Goal: Complete application form

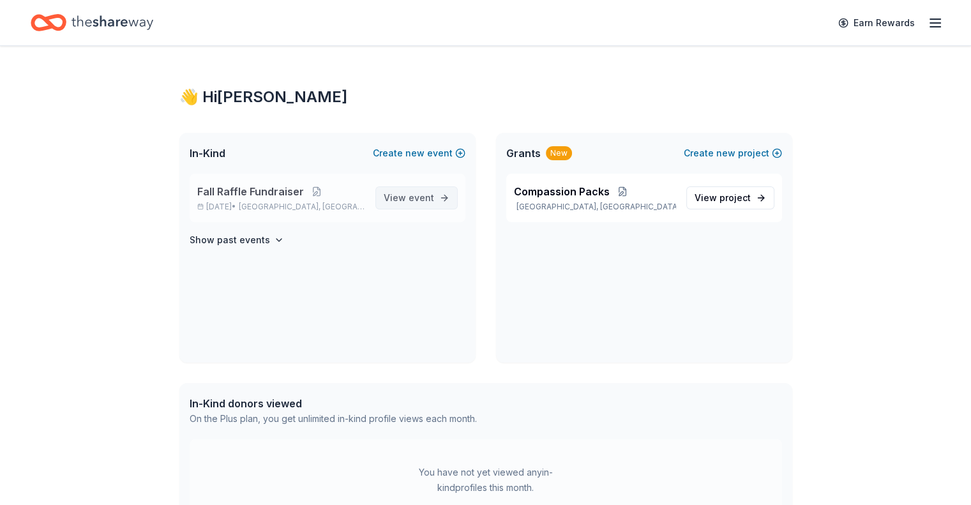
click at [432, 196] on span "event" at bounding box center [422, 197] width 26 height 11
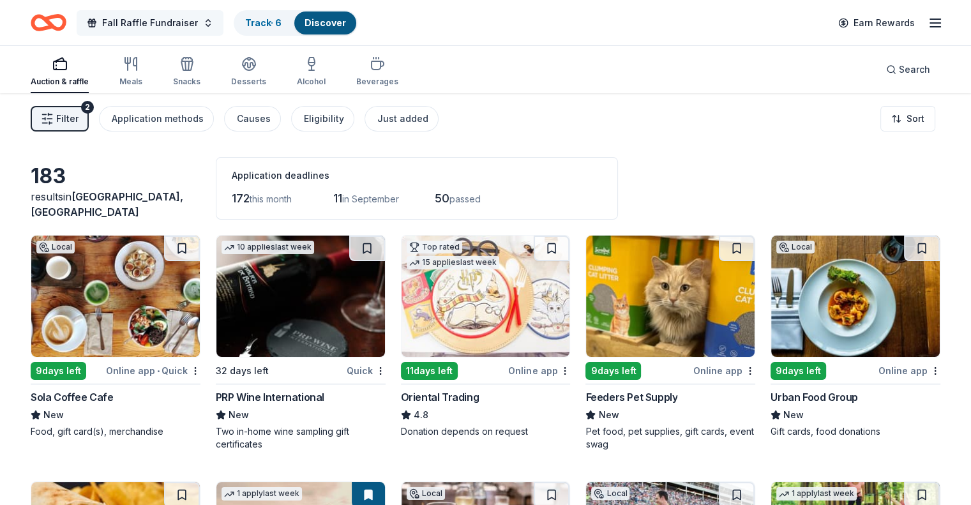
click at [198, 26] on span "Fall Raffle Fundraiser" at bounding box center [150, 22] width 96 height 15
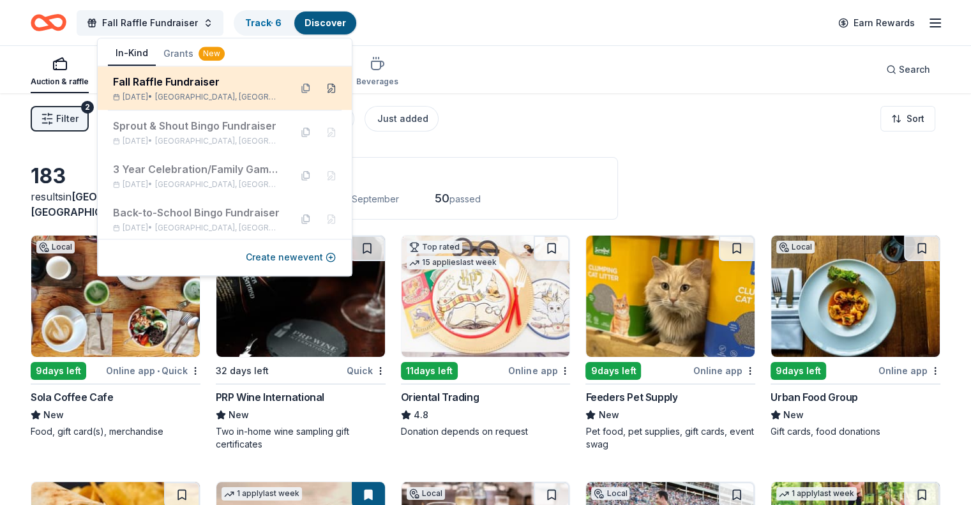
click at [321, 85] on button at bounding box center [331, 88] width 20 height 20
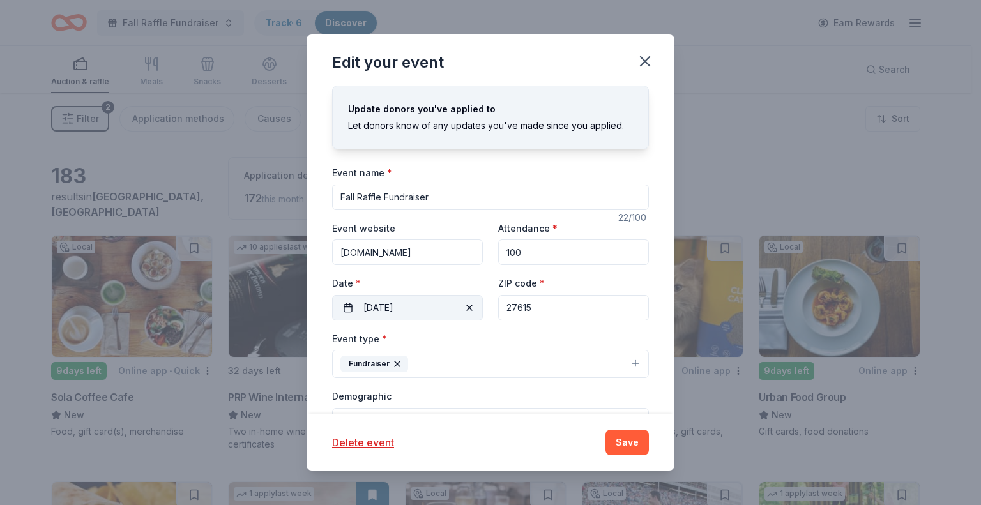
click at [469, 308] on span "button" at bounding box center [469, 307] width 15 height 15
click at [428, 304] on button "Pick a date" at bounding box center [407, 308] width 151 height 26
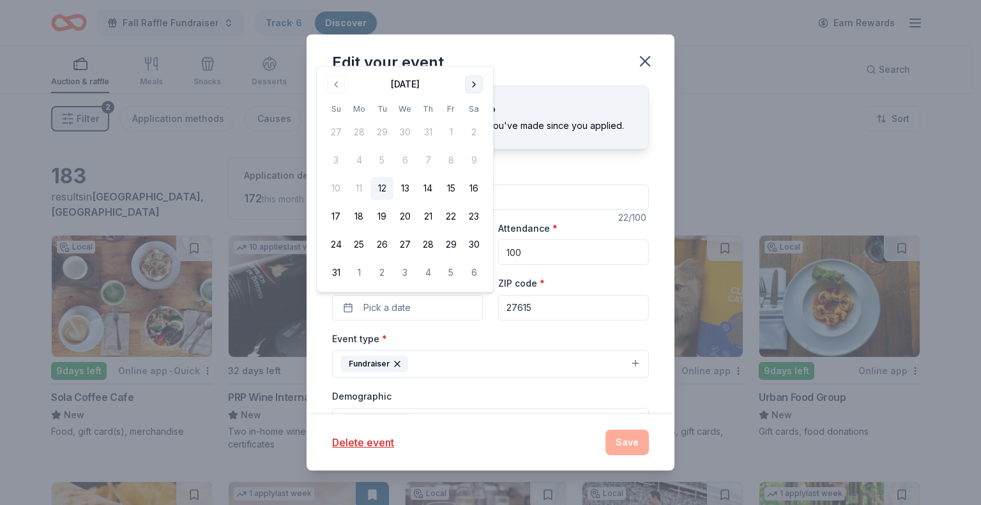
click at [475, 82] on button "Go to next month" at bounding box center [474, 84] width 18 height 18
click at [478, 241] on button "27" at bounding box center [473, 244] width 23 height 23
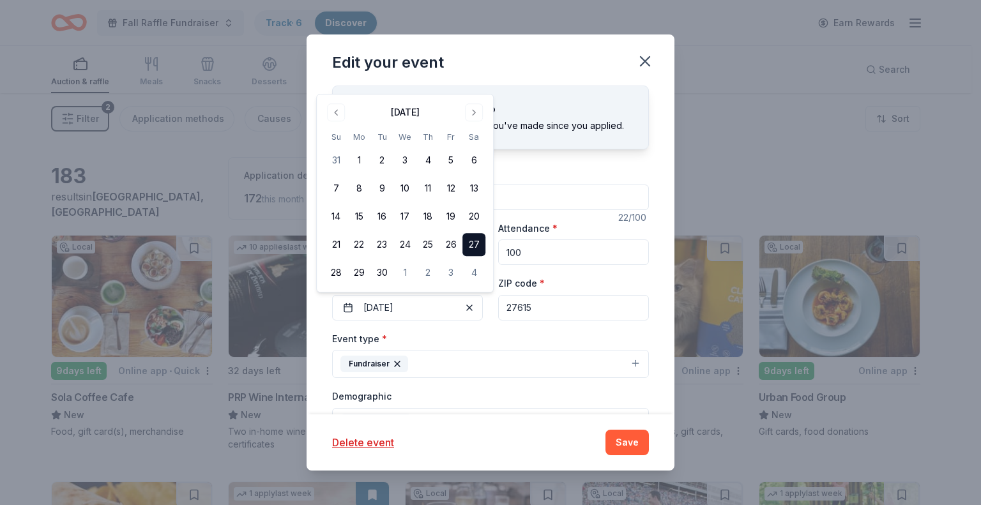
click at [476, 343] on div "Event type * Fundraiser" at bounding box center [490, 355] width 317 height 48
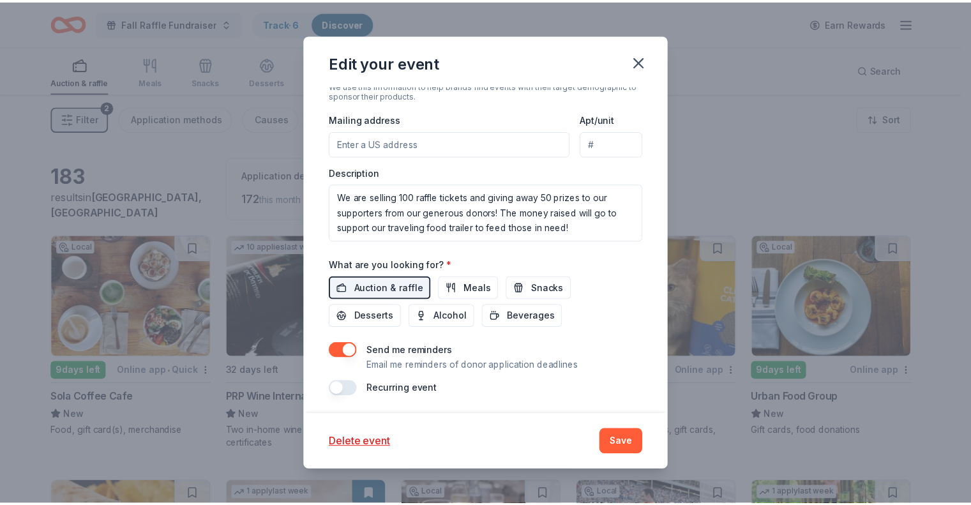
scroll to position [362, 0]
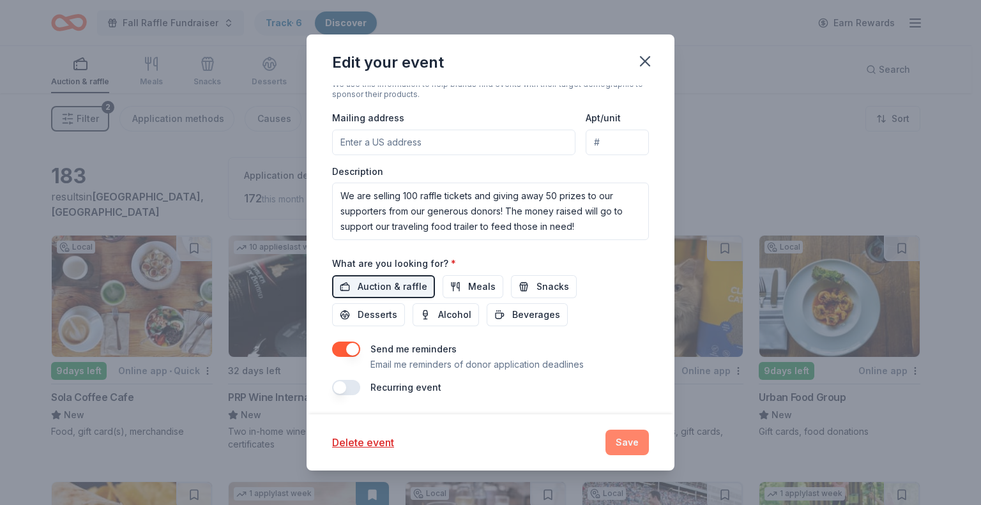
click at [618, 441] on button "Save" at bounding box center [626, 443] width 43 height 26
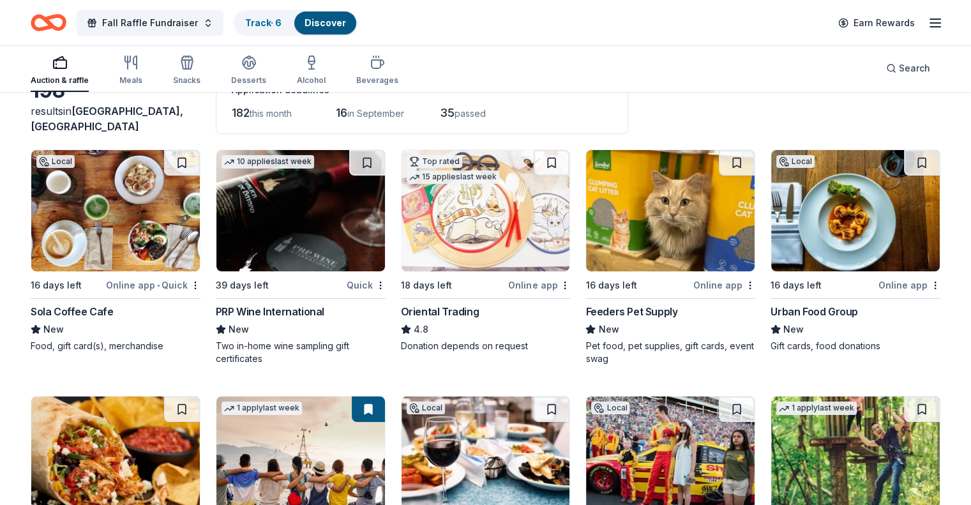
scroll to position [64, 0]
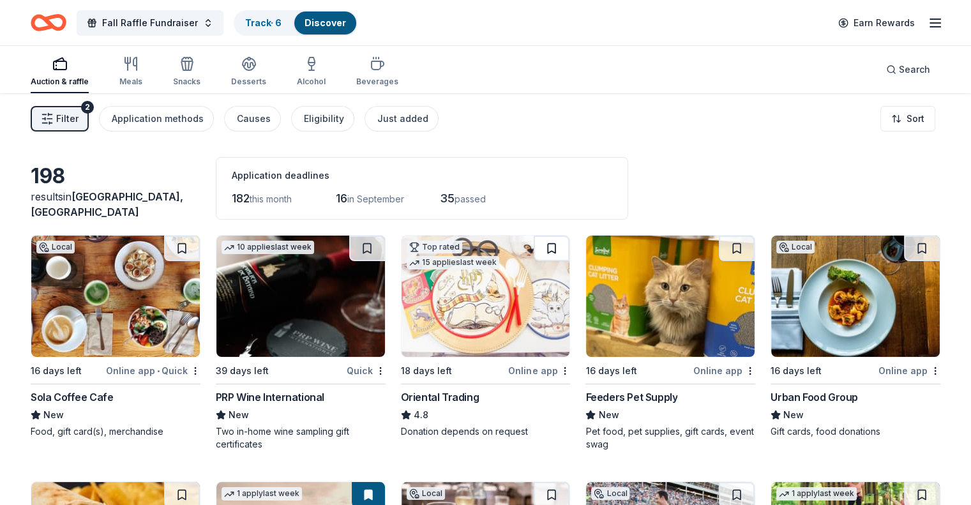
click at [550, 245] on button at bounding box center [552, 249] width 36 height 26
click at [550, 245] on button at bounding box center [552, 249] width 33 height 26
click at [547, 246] on button at bounding box center [552, 249] width 33 height 26
click at [276, 22] on link "Track · 7" at bounding box center [263, 22] width 36 height 11
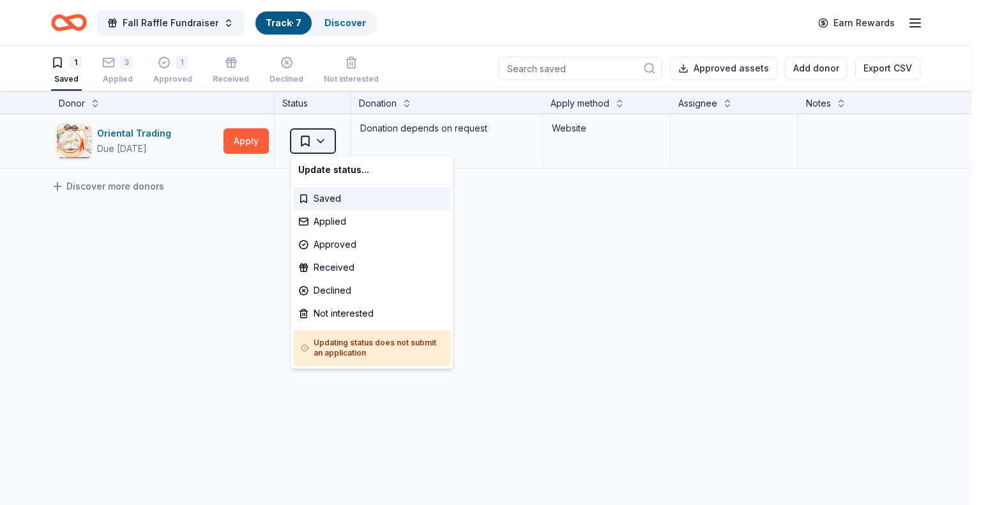
click at [314, 137] on html "Fall Raffle Fundraiser Track · 7 Discover Earn Rewards 1 Saved 3 Applied 1 Appr…" at bounding box center [490, 252] width 981 height 505
click at [329, 246] on div "Approved" at bounding box center [371, 244] width 157 height 23
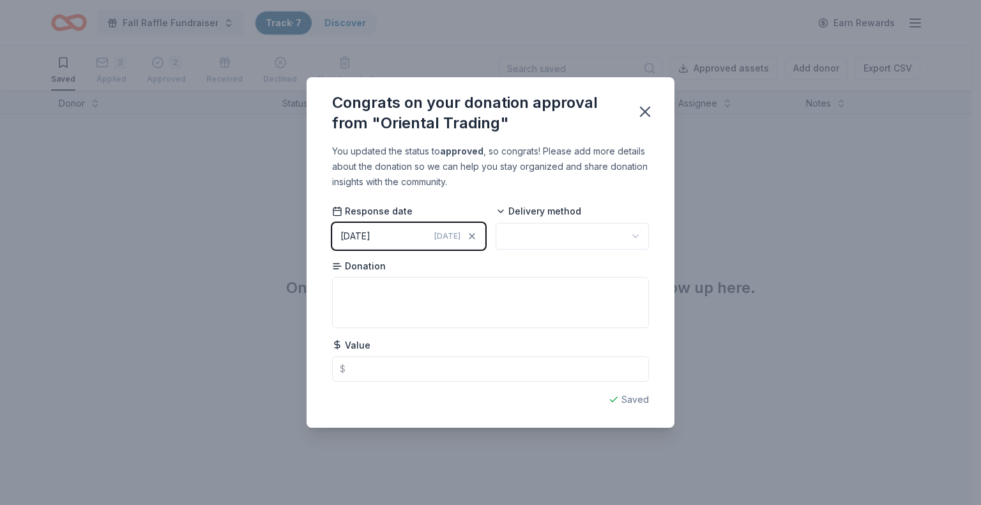
click at [523, 244] on html "Fall Raffle Fundraiser Track · 7 Discover Earn Rewards Saved 3 Applied 2 Approv…" at bounding box center [490, 252] width 981 height 505
click at [642, 110] on icon "button" at bounding box center [645, 112] width 18 height 18
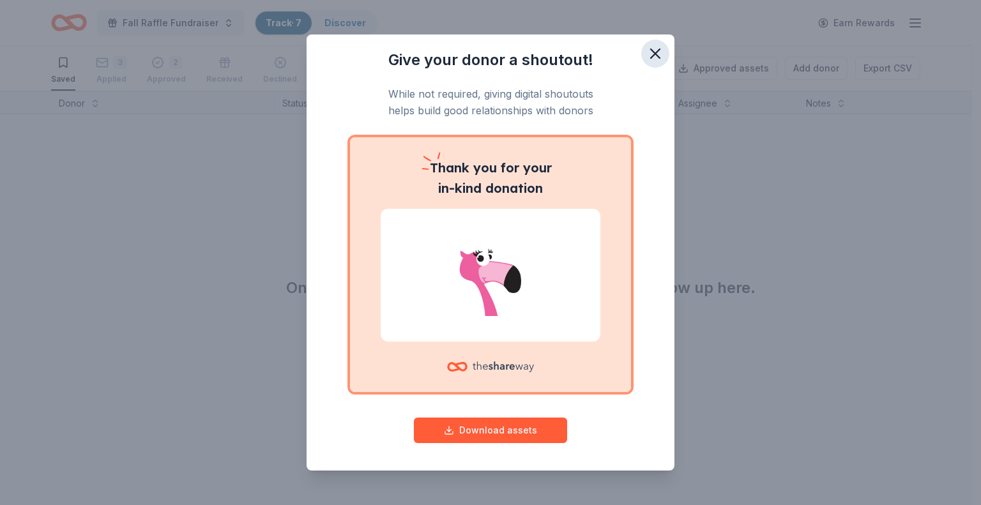
click at [647, 52] on icon "button" at bounding box center [655, 54] width 18 height 18
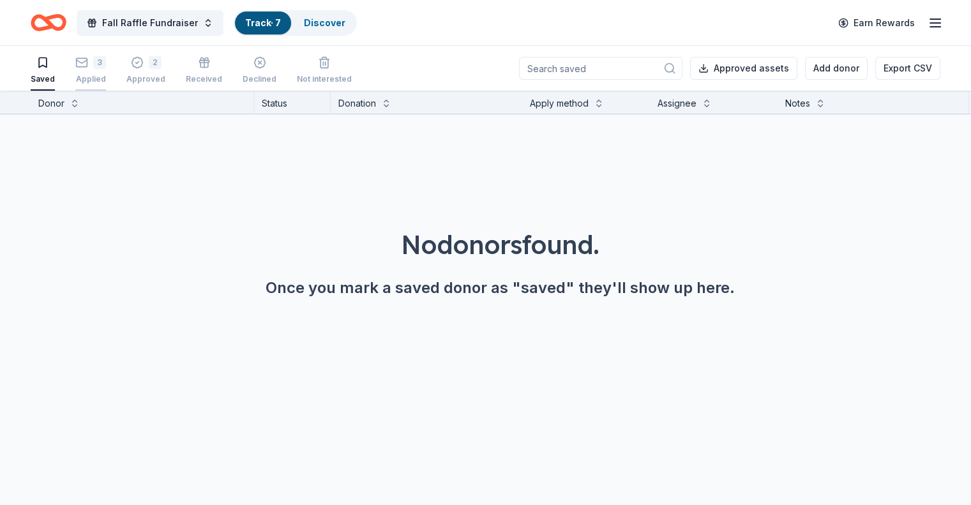
click at [103, 68] on div "3 Applied" at bounding box center [90, 70] width 31 height 28
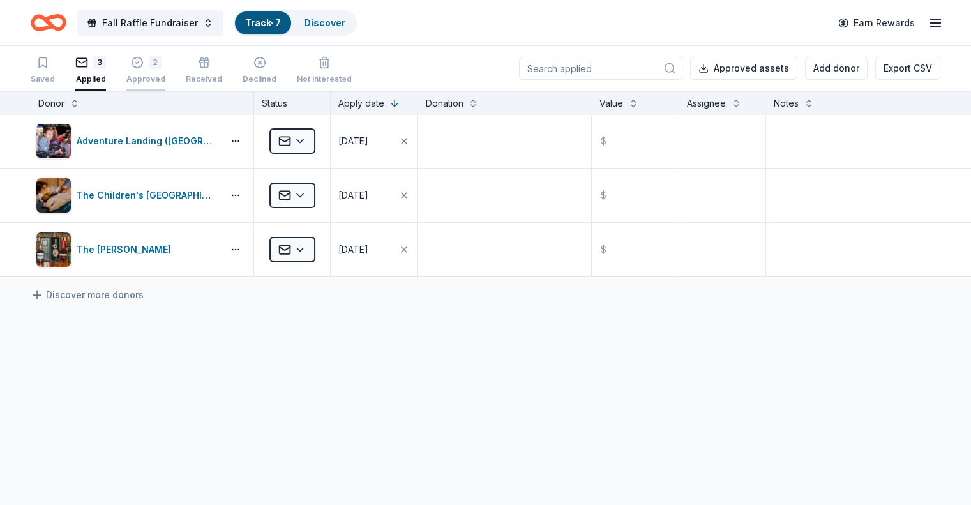
click at [144, 62] on icon "button" at bounding box center [137, 55] width 13 height 13
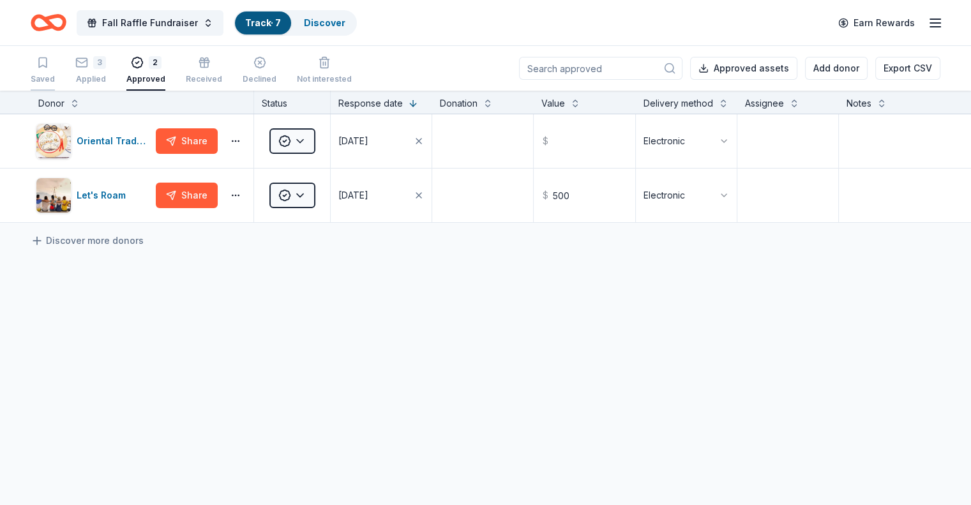
click at [55, 69] on div "Saved" at bounding box center [43, 70] width 24 height 28
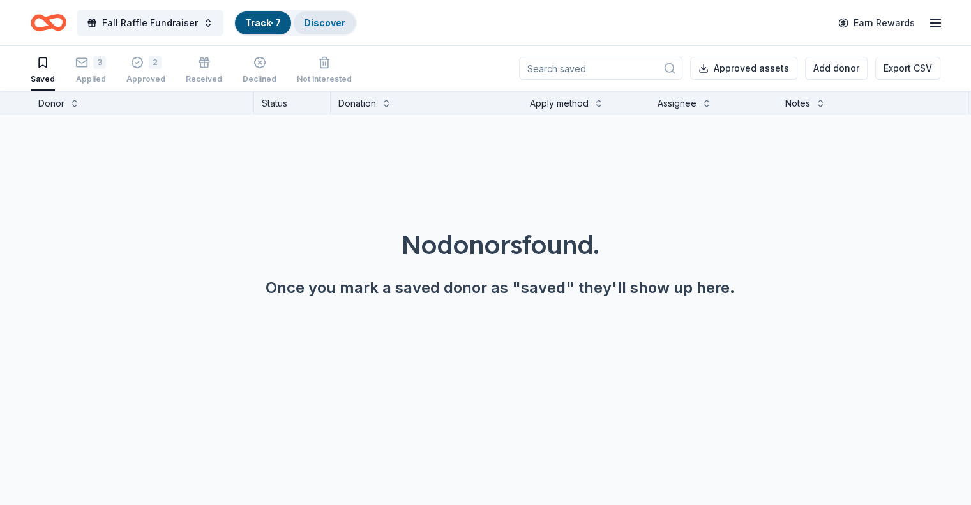
click at [337, 22] on link "Discover" at bounding box center [325, 22] width 42 height 11
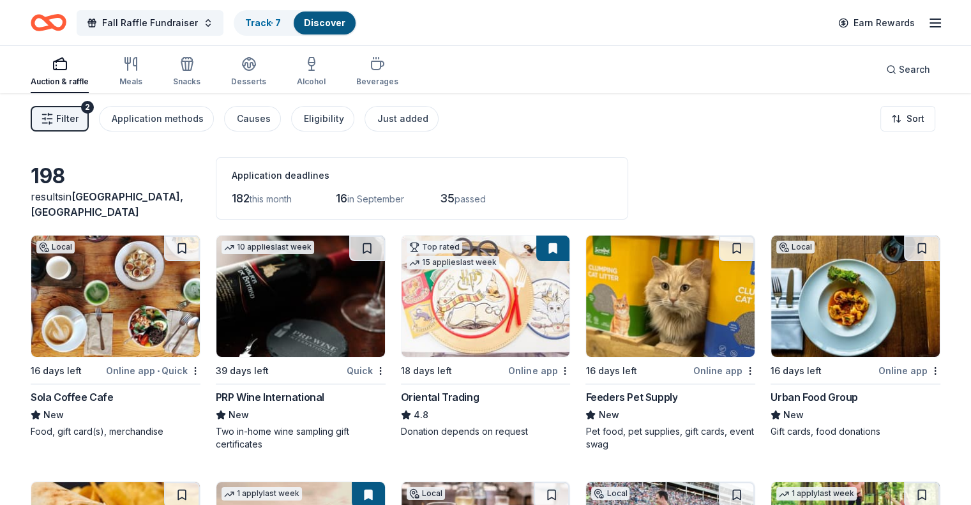
click at [79, 116] on span "Filter" at bounding box center [67, 118] width 22 height 15
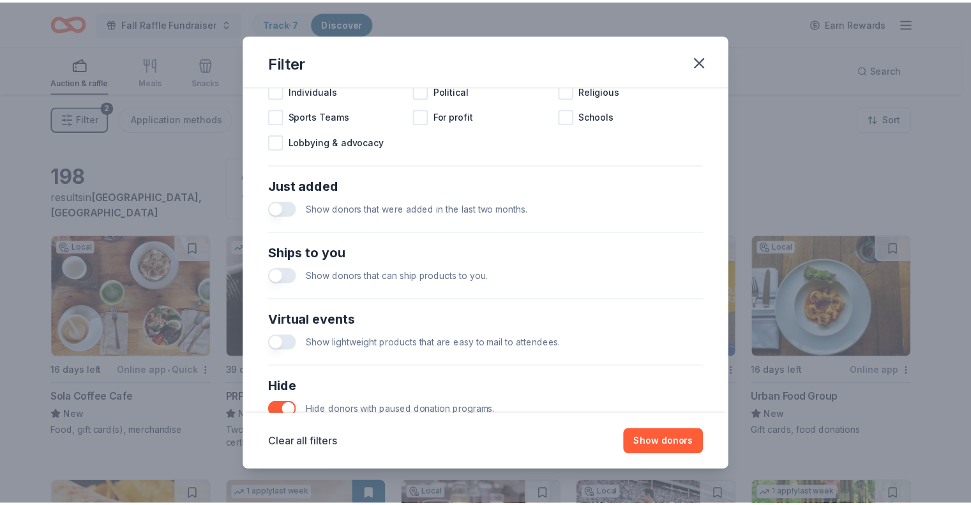
scroll to position [511, 0]
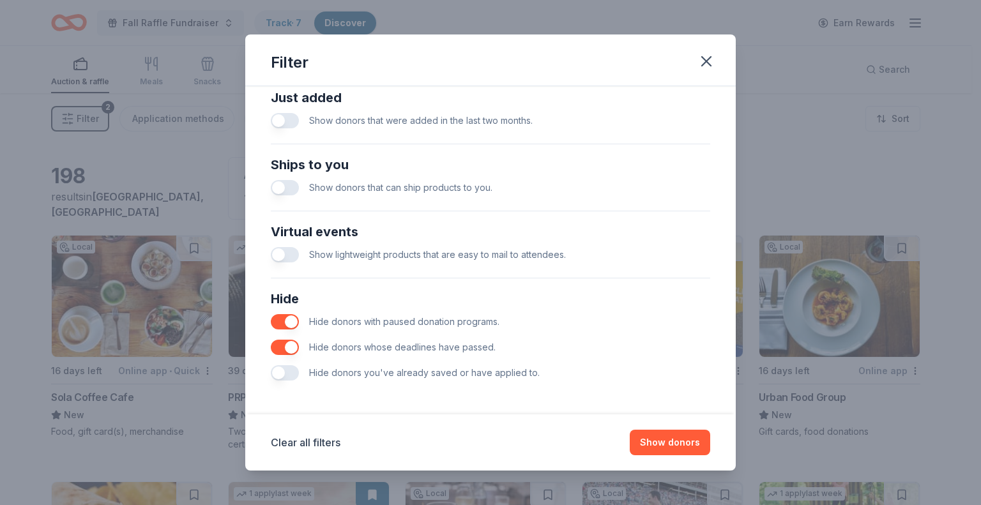
click at [287, 372] on button "button" at bounding box center [285, 372] width 28 height 15
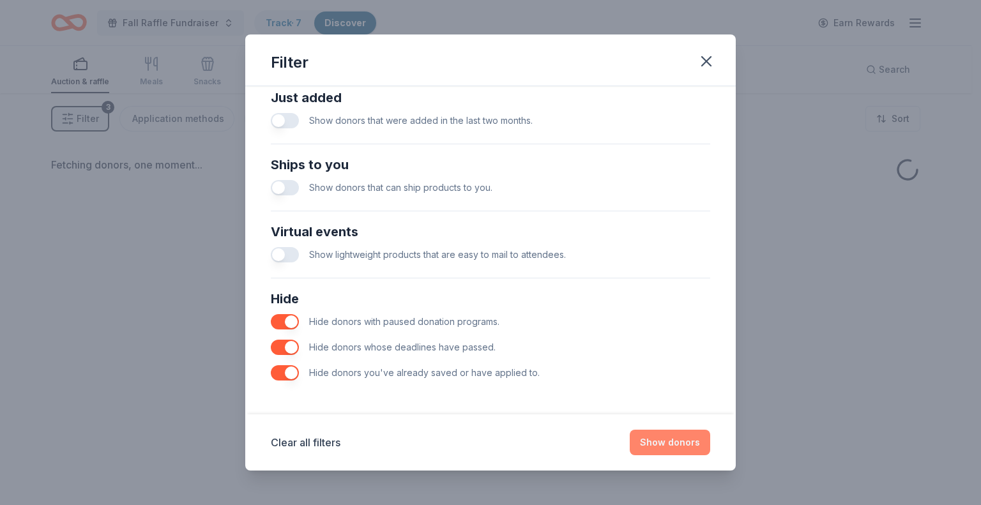
click at [654, 441] on button "Show donors" at bounding box center [670, 443] width 80 height 26
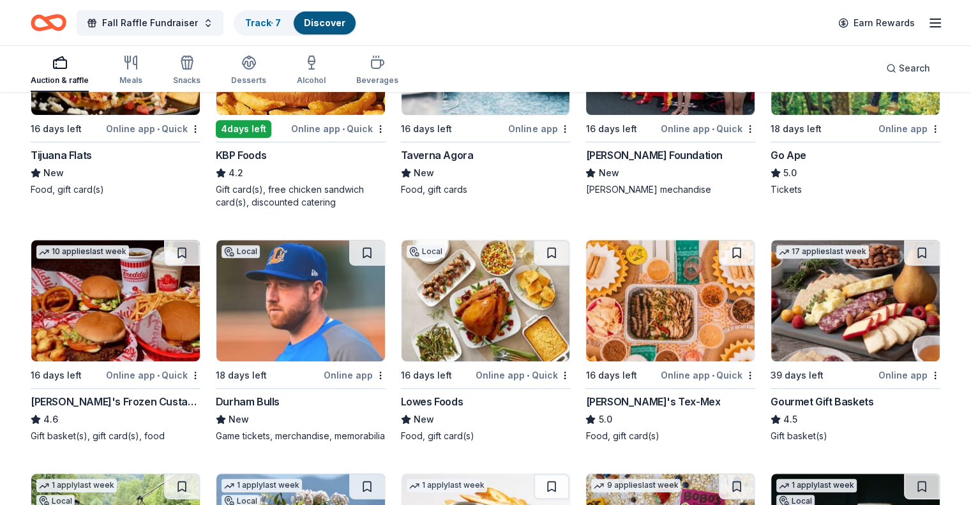
scroll to position [511, 0]
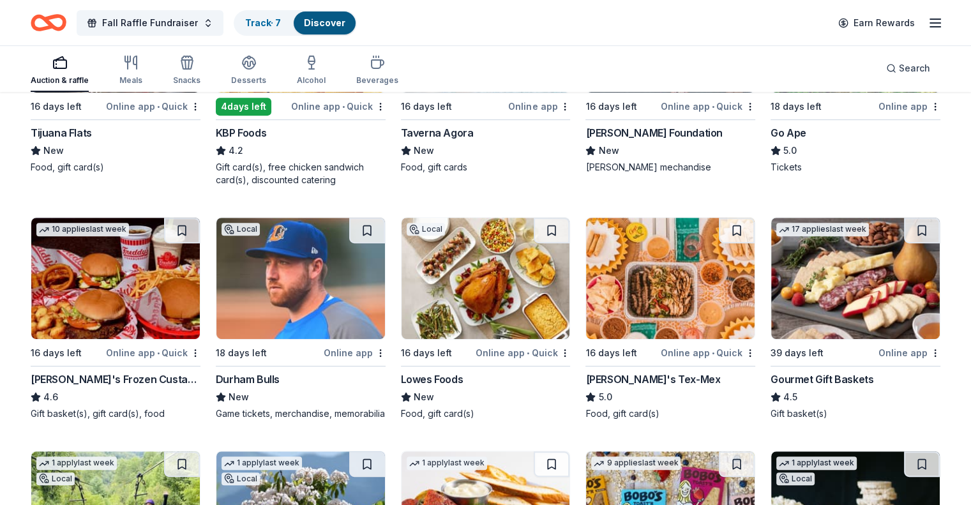
click at [294, 293] on img at bounding box center [300, 278] width 169 height 121
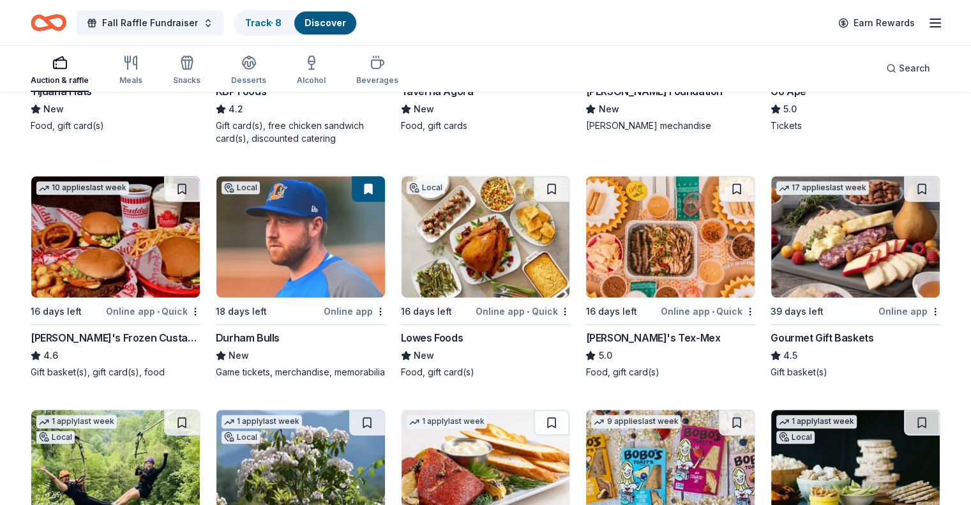
scroll to position [575, 0]
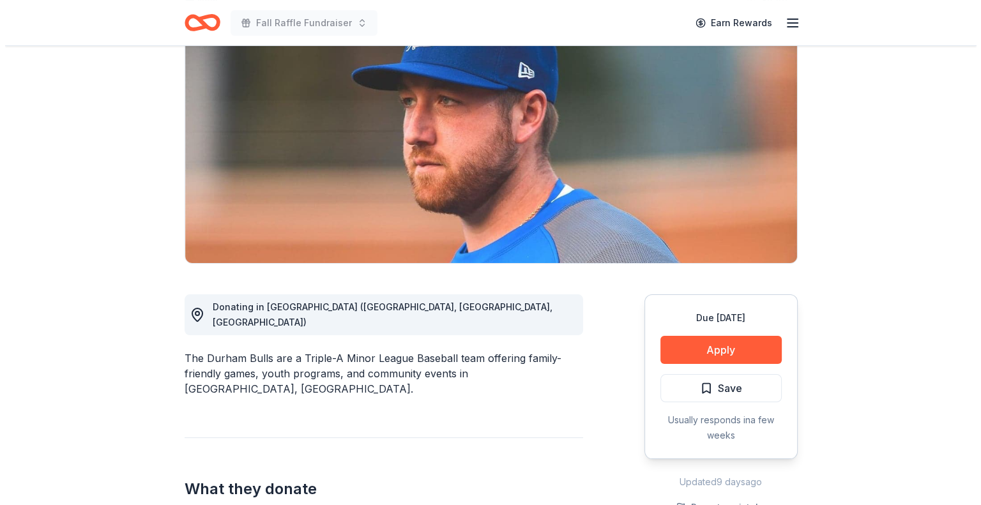
scroll to position [128, 0]
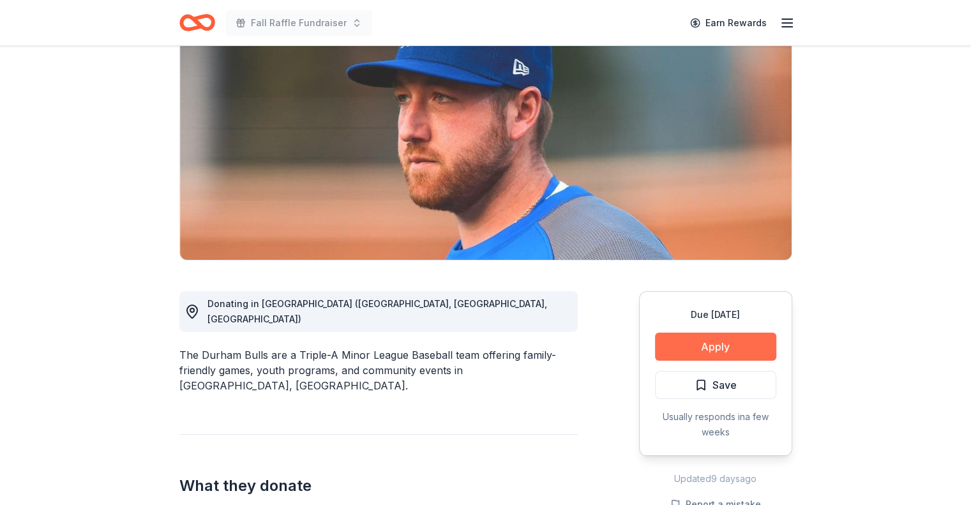
click at [692, 340] on button "Apply" at bounding box center [715, 347] width 121 height 28
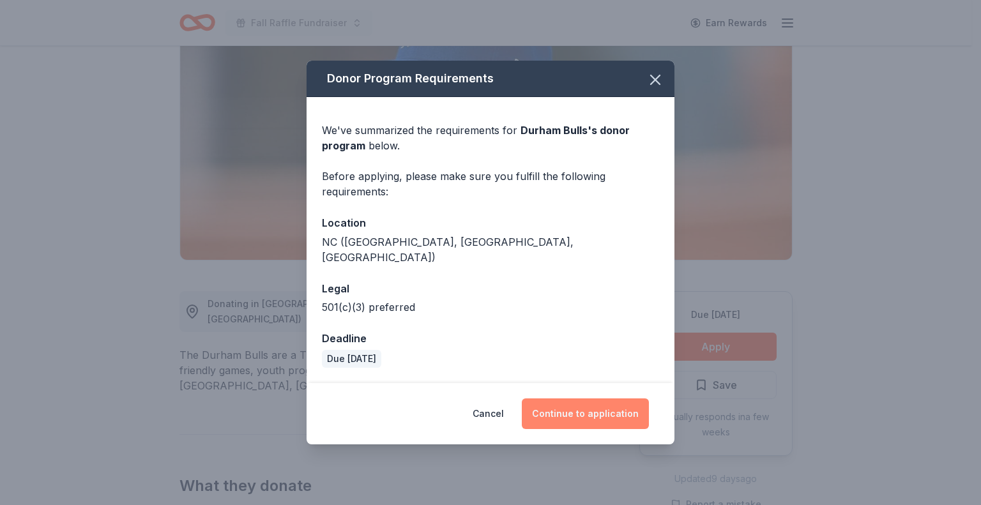
click at [584, 405] on button "Continue to application" at bounding box center [585, 413] width 127 height 31
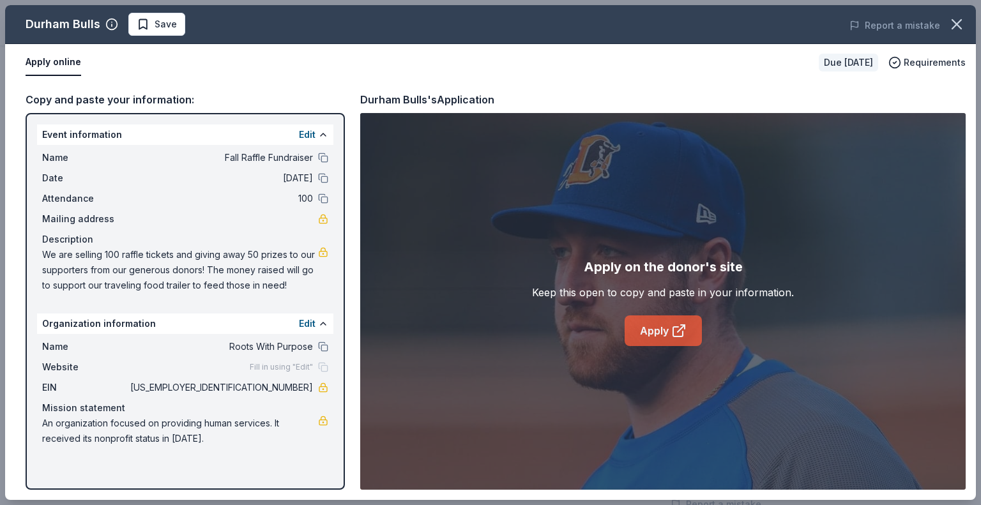
click at [665, 329] on link "Apply" at bounding box center [663, 330] width 77 height 31
click at [145, 22] on span "Save" at bounding box center [157, 24] width 40 height 15
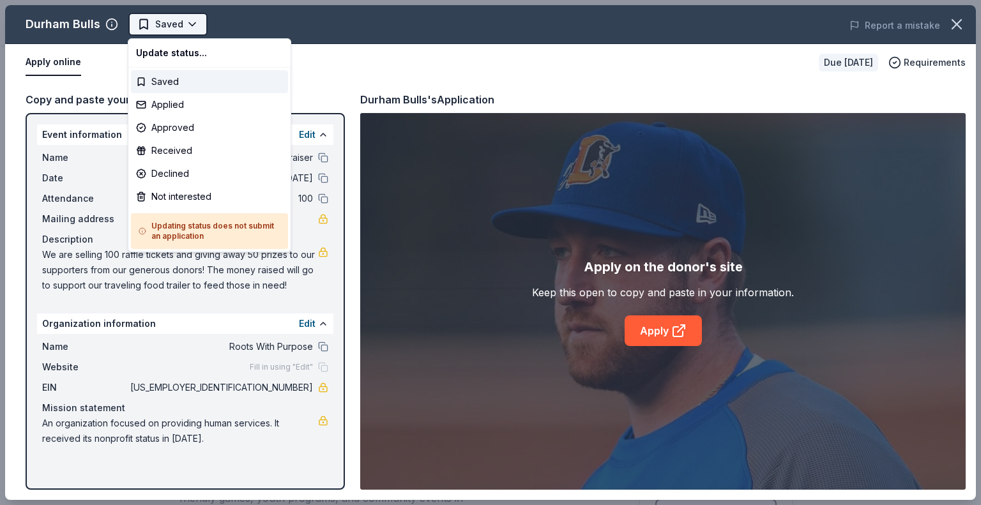
click at [153, 24] on html "Fall Raffle Fundraiser Earn Rewards Due in 18 days Share Durham Bulls New Share…" at bounding box center [490, 252] width 981 height 505
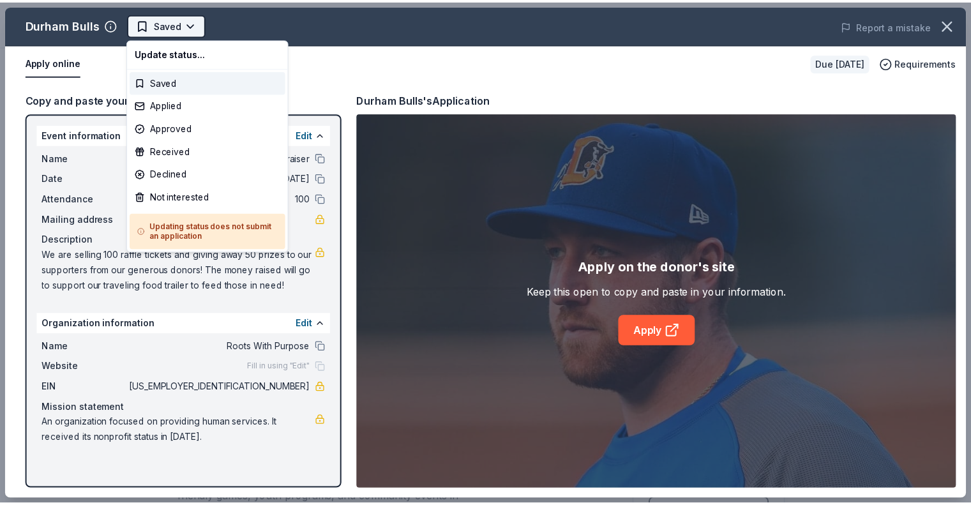
scroll to position [0, 0]
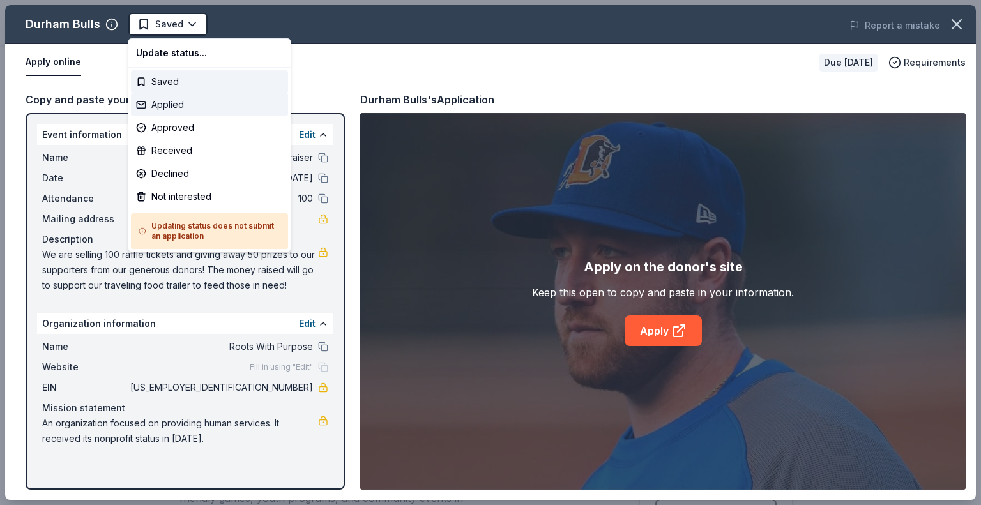
click at [158, 104] on div "Applied" at bounding box center [209, 104] width 157 height 23
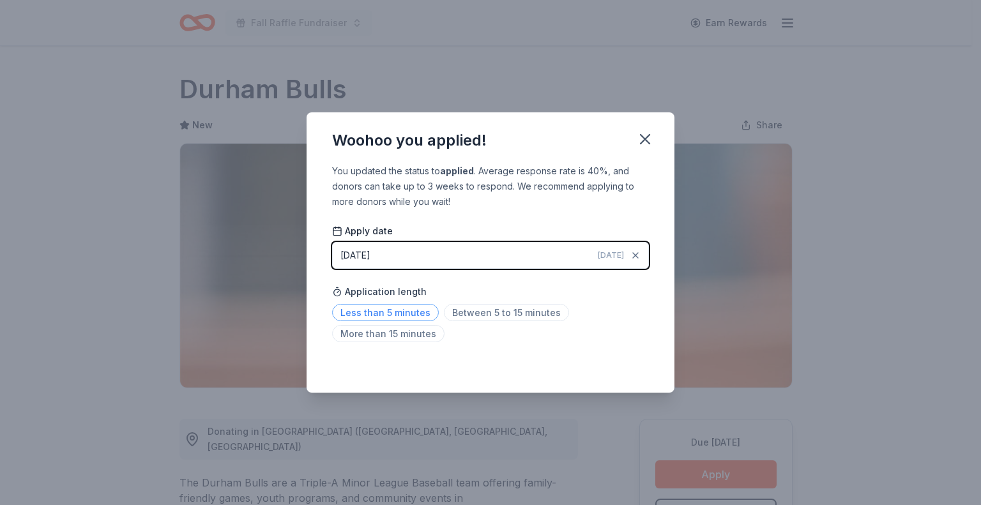
click at [397, 314] on span "Less than 5 minutes" at bounding box center [385, 312] width 107 height 17
click at [641, 140] on icon "button" at bounding box center [645, 139] width 18 height 18
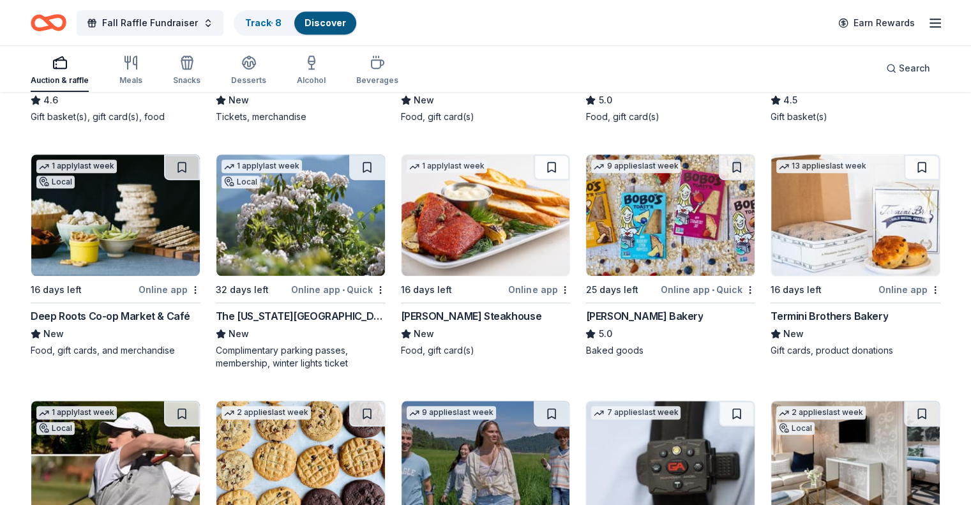
scroll to position [830, 0]
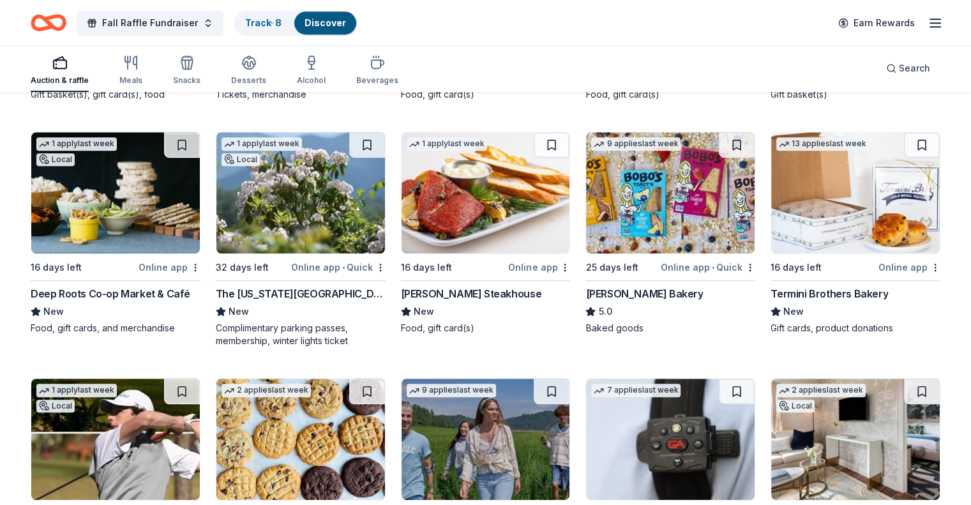
click at [102, 197] on img at bounding box center [115, 192] width 169 height 121
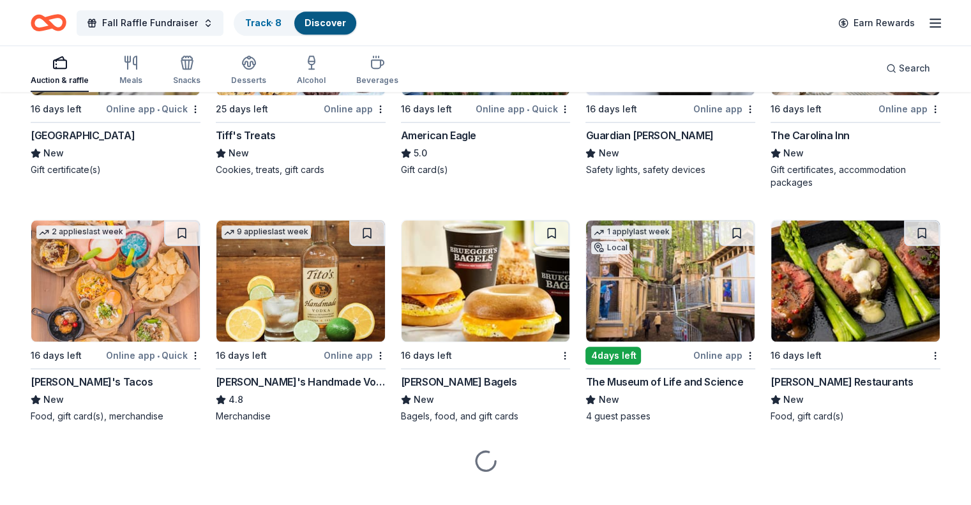
scroll to position [1253, 0]
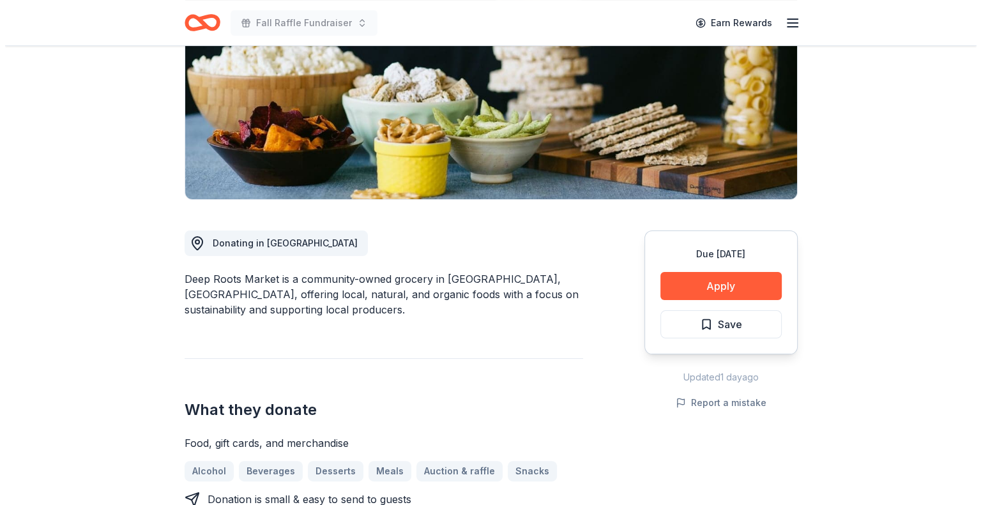
scroll to position [192, 0]
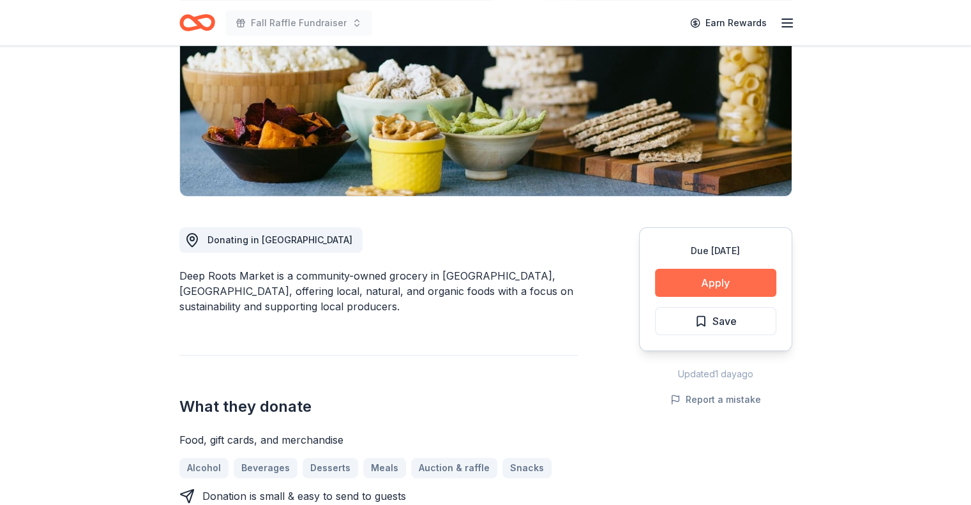
click at [674, 281] on button "Apply" at bounding box center [715, 283] width 121 height 28
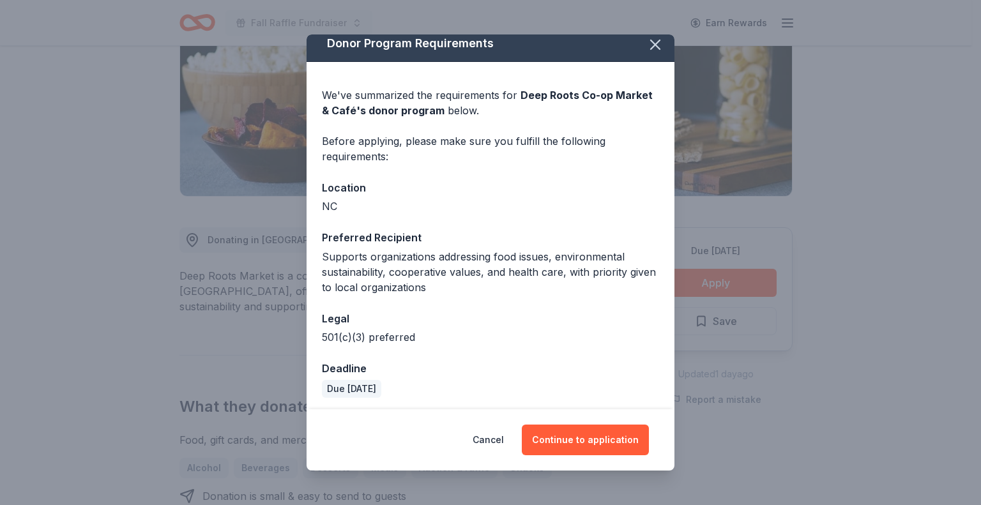
scroll to position [11, 0]
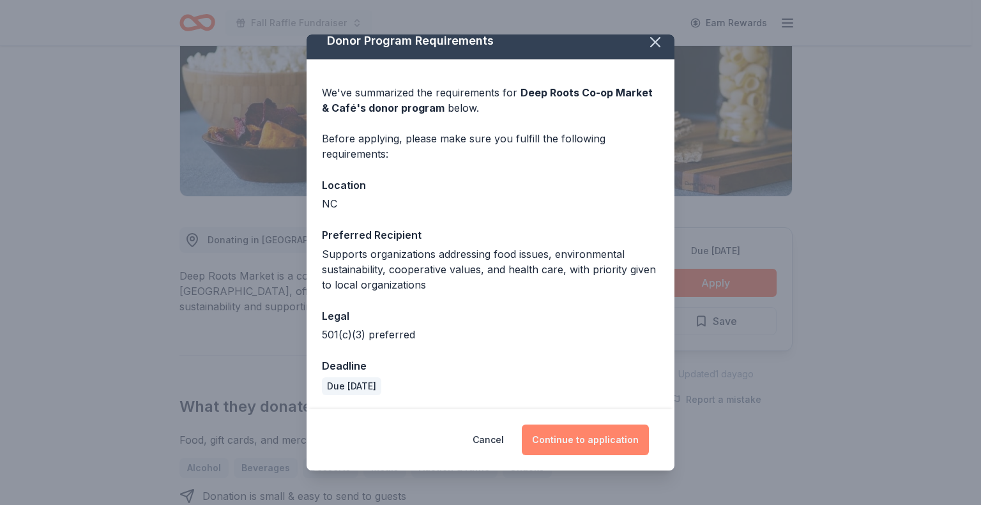
click at [564, 433] on button "Continue to application" at bounding box center [585, 440] width 127 height 31
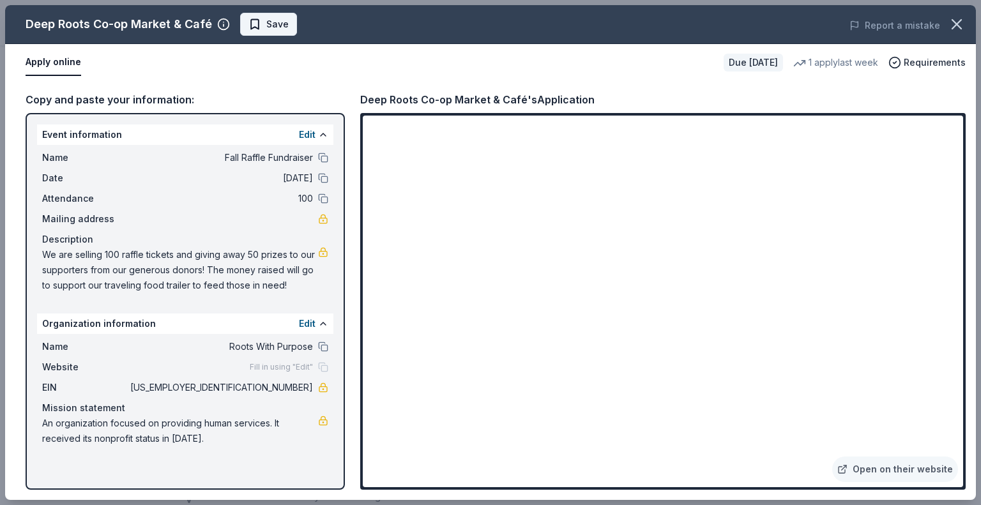
click at [284, 26] on button "Save" at bounding box center [268, 24] width 57 height 23
click at [278, 25] on body "Fall Raffle Fundraiser Earn Rewards Due in 16 days Share Deep Roots Co-op Marke…" at bounding box center [485, 60] width 971 height 505
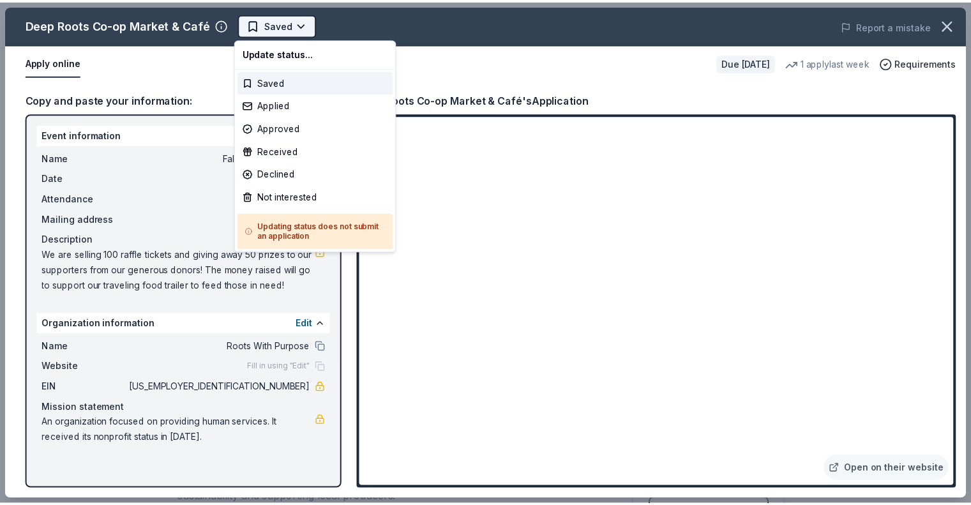
scroll to position [0, 0]
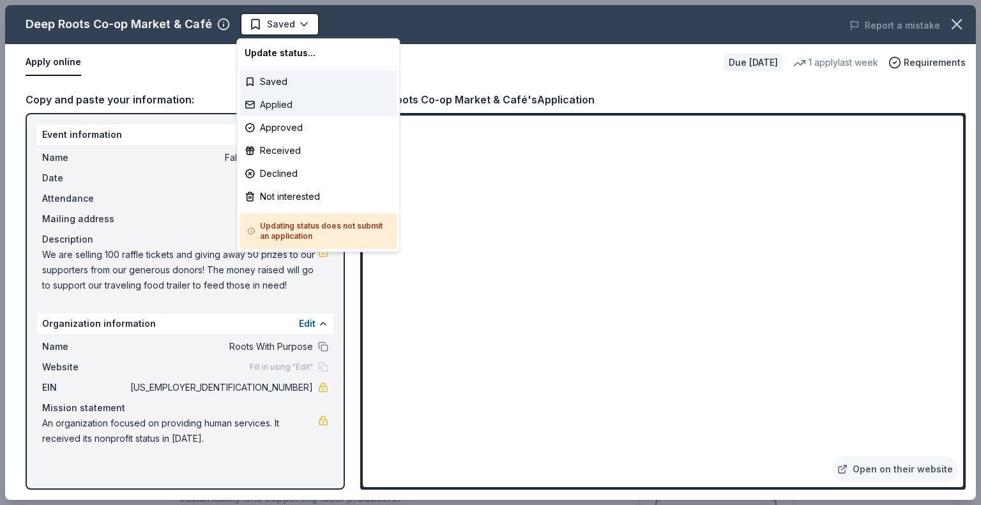
click at [273, 105] on div "Applied" at bounding box center [317, 104] width 157 height 23
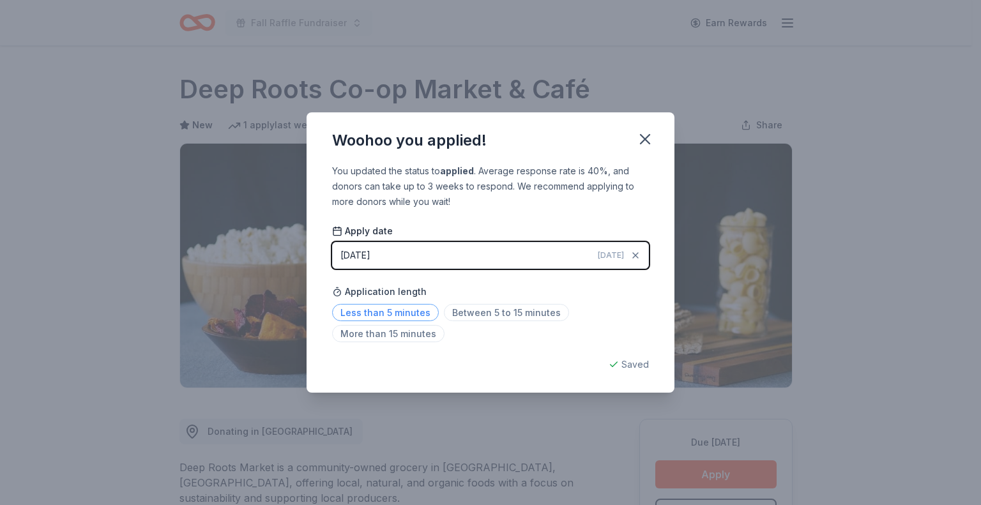
click at [404, 312] on span "Less than 5 minutes" at bounding box center [385, 312] width 107 height 17
click at [646, 135] on icon "button" at bounding box center [645, 139] width 18 height 18
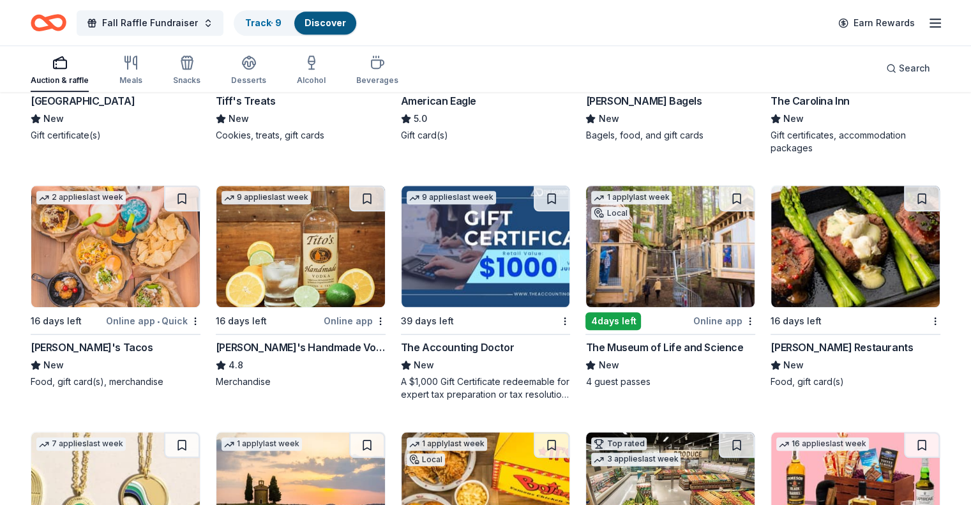
scroll to position [1348, 0]
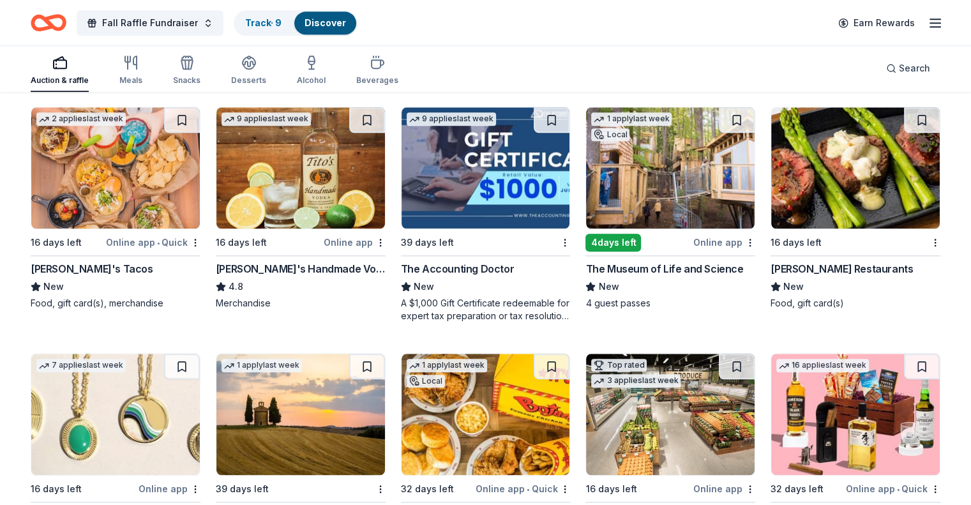
click at [633, 192] on img at bounding box center [670, 167] width 169 height 121
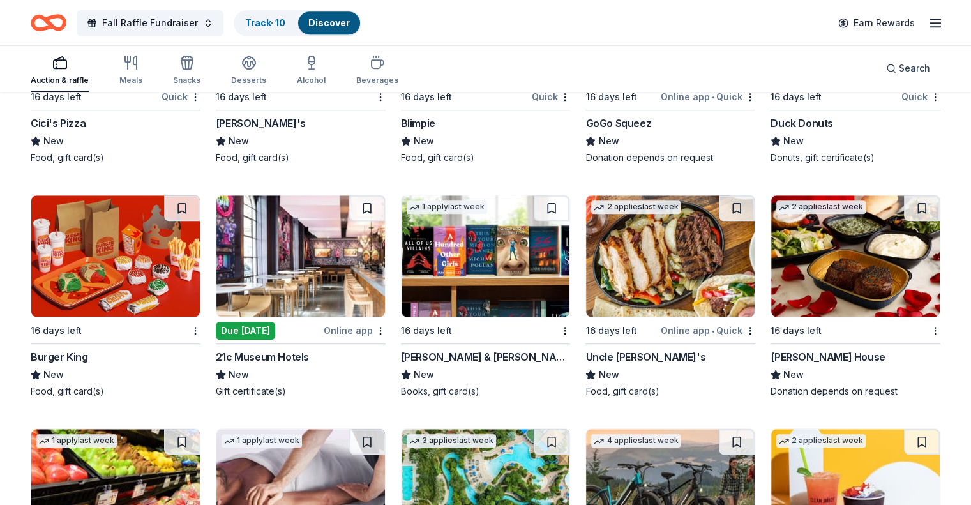
scroll to position [5918, 0]
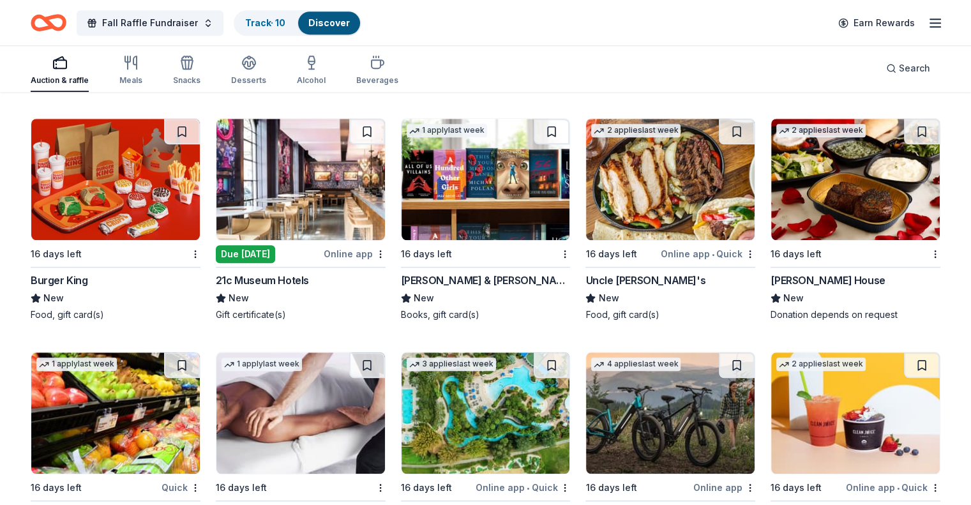
click at [271, 203] on img at bounding box center [300, 179] width 169 height 121
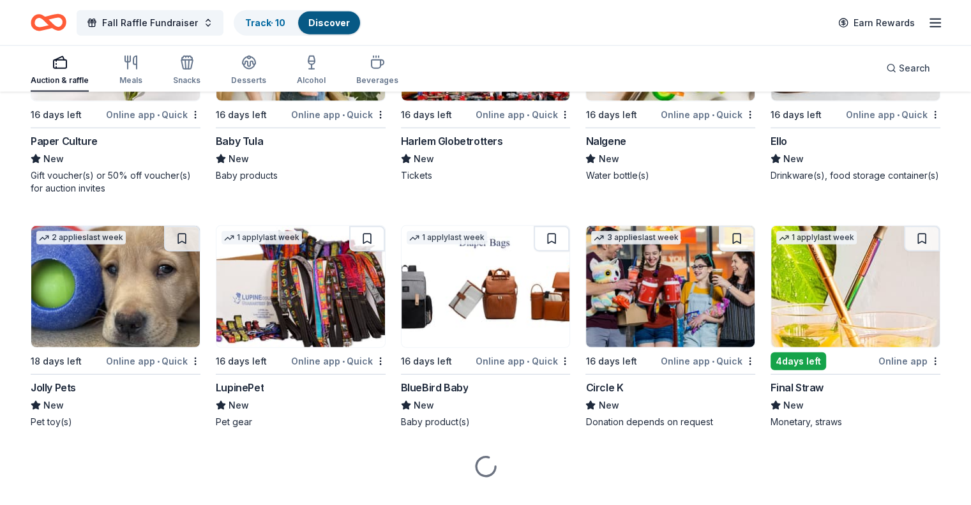
scroll to position [8036, 0]
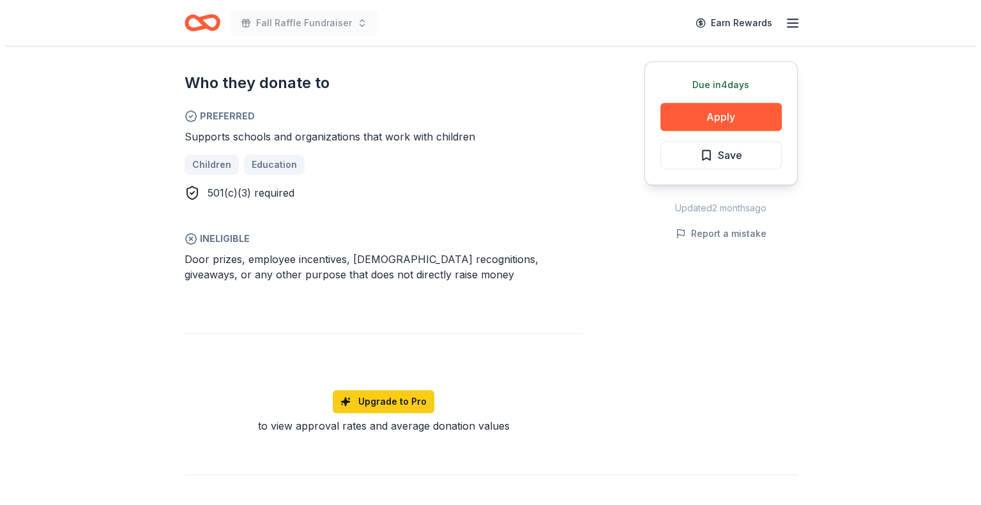
scroll to position [511, 0]
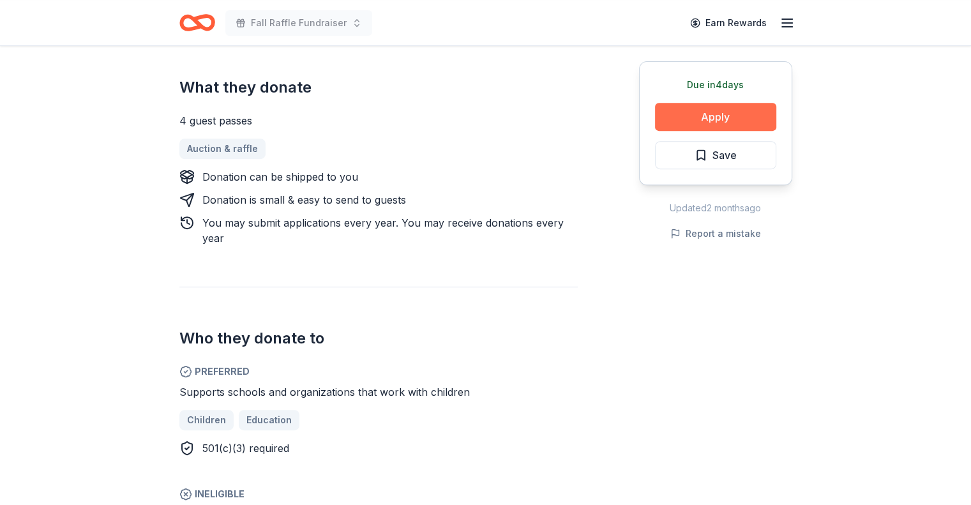
click at [702, 119] on button "Apply" at bounding box center [715, 117] width 121 height 28
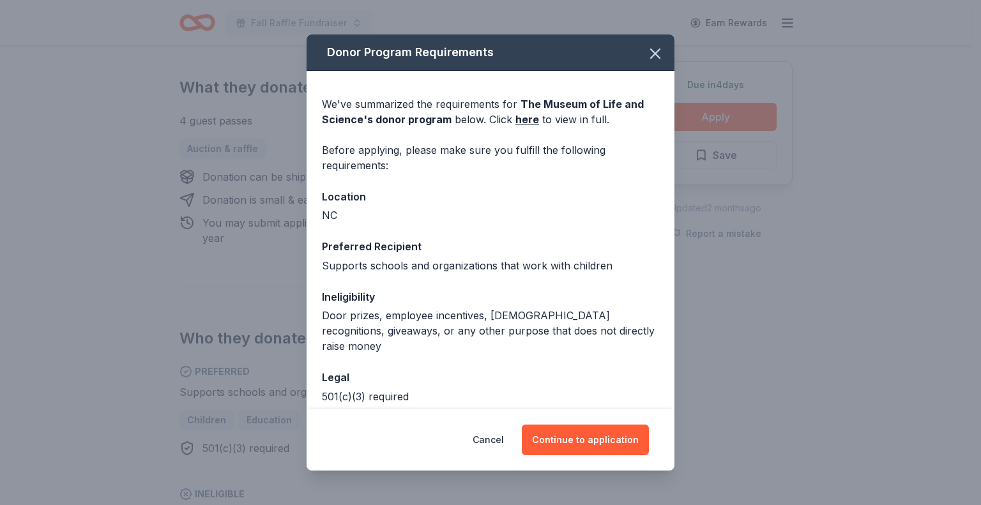
scroll to position [46, 0]
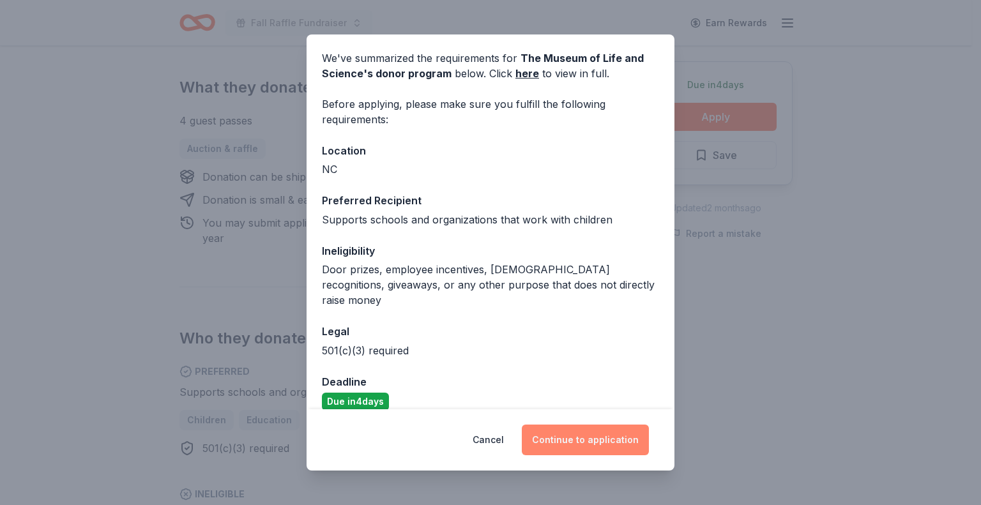
click at [559, 440] on button "Continue to application" at bounding box center [585, 440] width 127 height 31
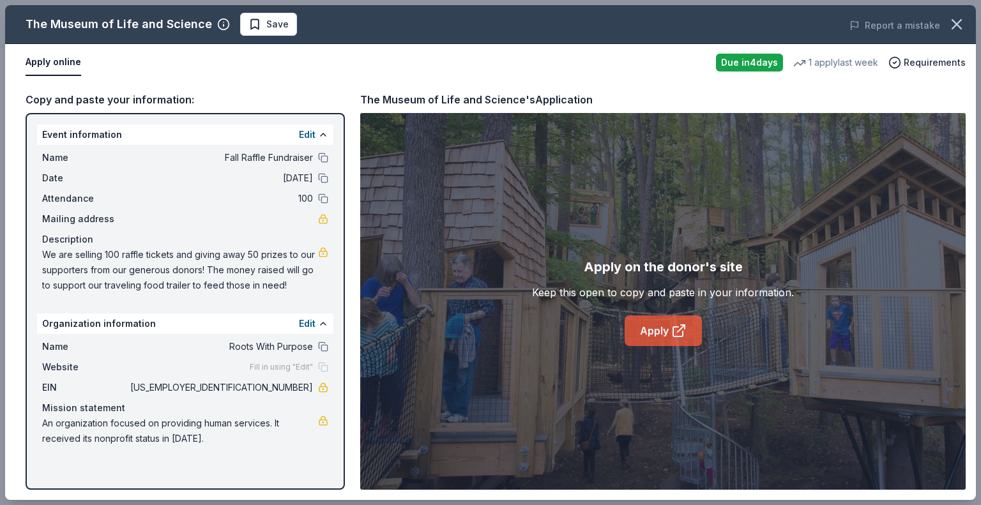
click at [653, 327] on link "Apply" at bounding box center [663, 330] width 77 height 31
click at [266, 28] on span "Save" at bounding box center [277, 24] width 22 height 15
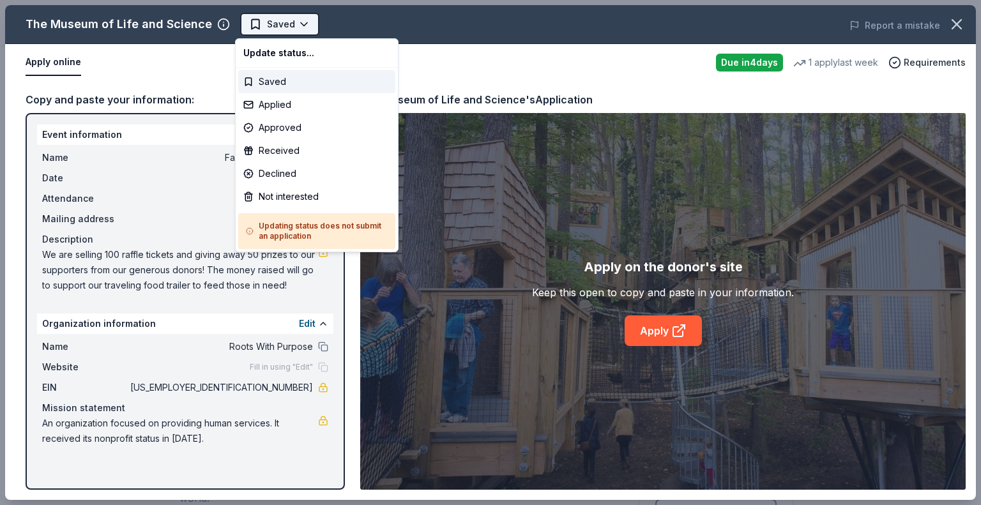
click at [276, 26] on body "Fall Raffle Fundraiser Earn Rewards Due in 4 days Share The Museum of Life and …" at bounding box center [485, 252] width 971 height 505
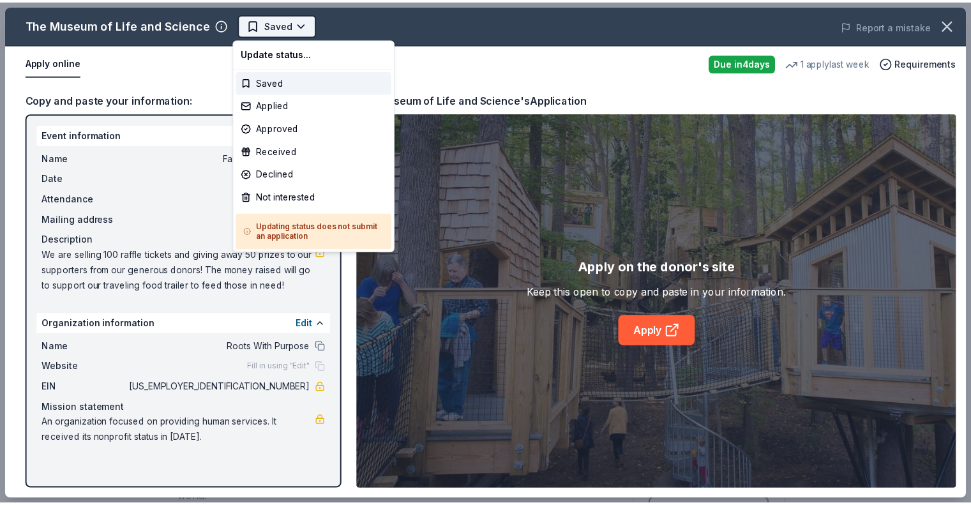
scroll to position [0, 0]
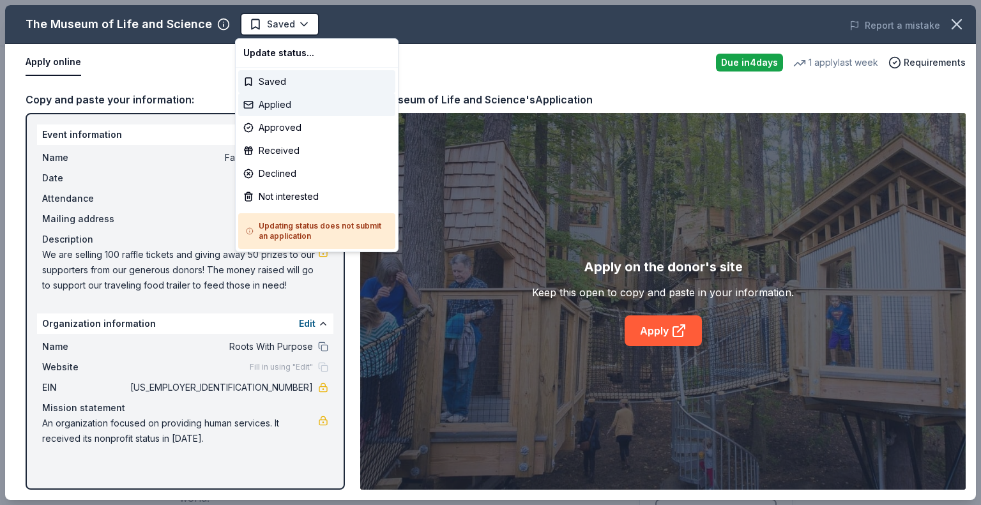
click at [268, 102] on div "Applied" at bounding box center [316, 104] width 157 height 23
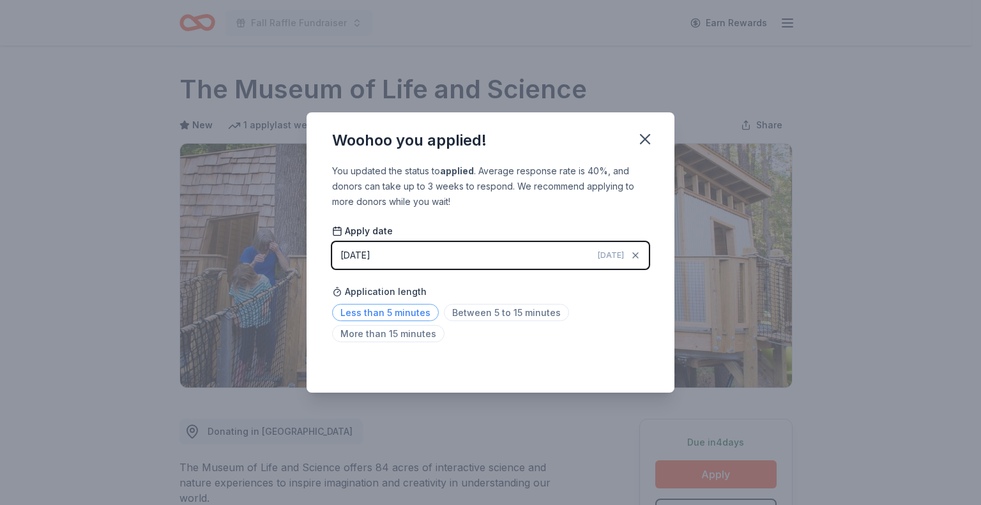
click at [391, 310] on span "Less than 5 minutes" at bounding box center [385, 312] width 107 height 17
click at [647, 135] on icon "button" at bounding box center [644, 139] width 9 height 9
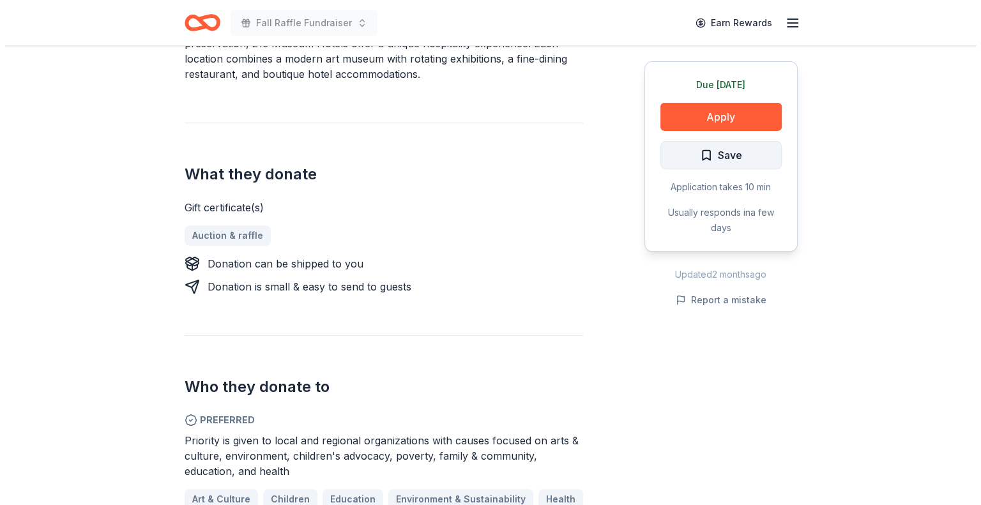
scroll to position [447, 0]
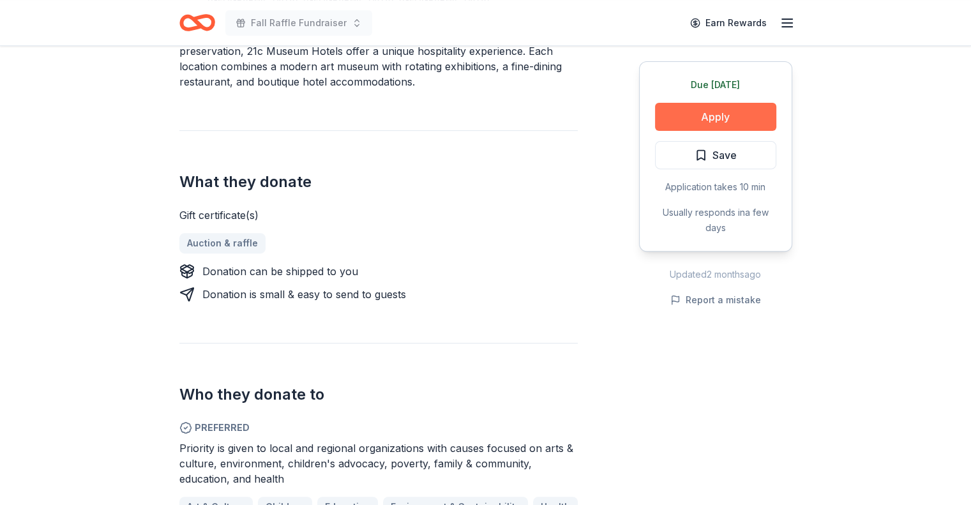
click at [713, 114] on button "Apply" at bounding box center [715, 117] width 121 height 28
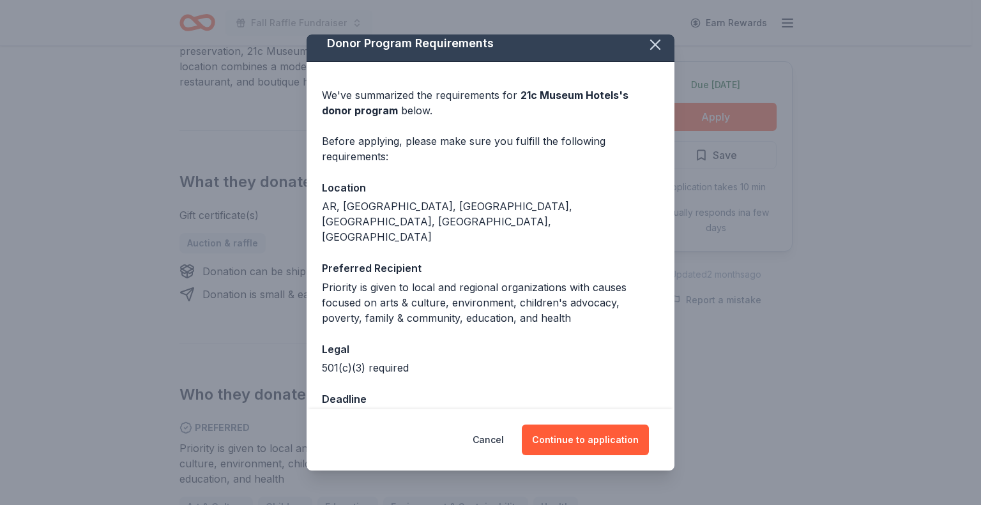
scroll to position [11, 0]
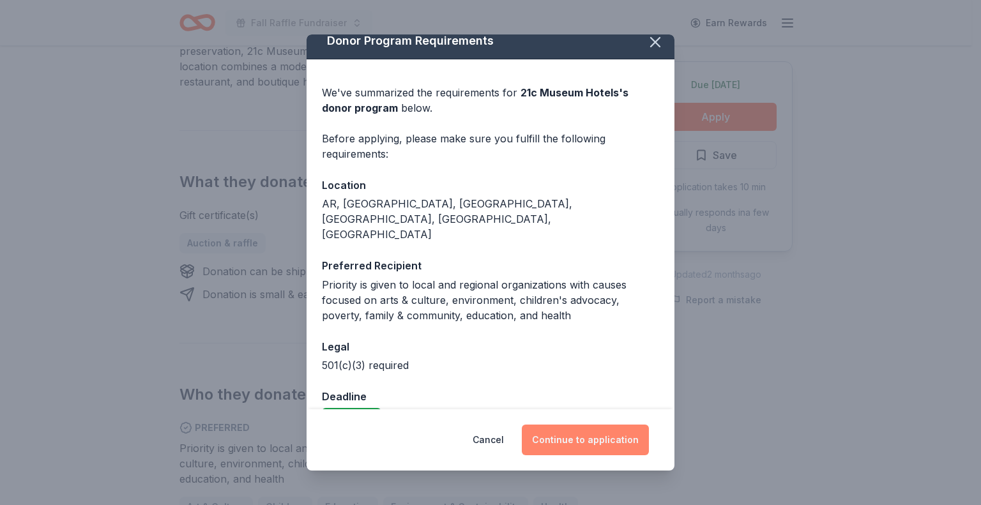
click at [572, 439] on button "Continue to application" at bounding box center [585, 440] width 127 height 31
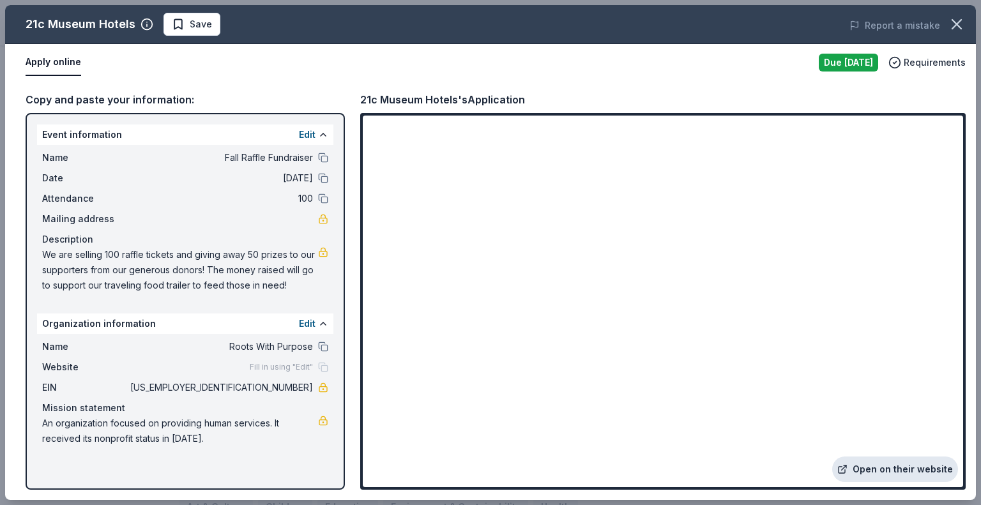
click at [870, 468] on link "Open on their website" at bounding box center [895, 470] width 126 height 26
